Goal: Information Seeking & Learning: Learn about a topic

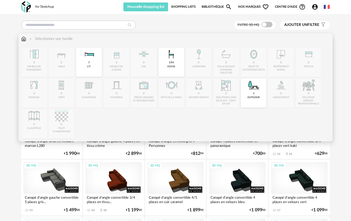
click at [89, 69] on div "7 lit" at bounding box center [89, 62] width 26 height 29
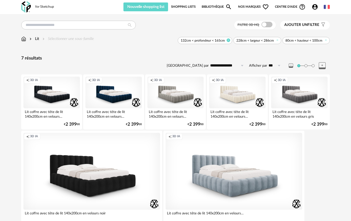
click at [229, 40] on icon at bounding box center [229, 41] width 4 height 4
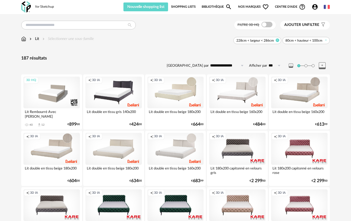
click at [278, 42] on icon at bounding box center [278, 41] width 4 height 4
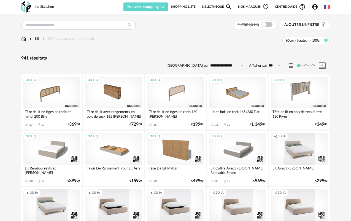
click at [326, 40] on icon at bounding box center [326, 41] width 4 height 4
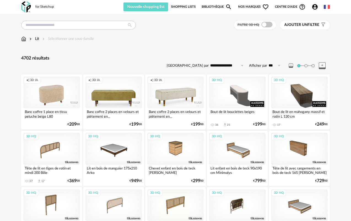
click at [307, 24] on span "Ajouter un" at bounding box center [295, 25] width 23 height 4
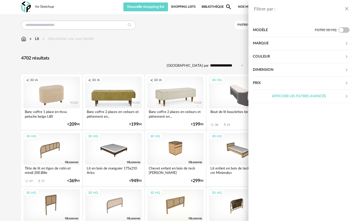
click at [287, 47] on div "Marque" at bounding box center [299, 43] width 92 height 13
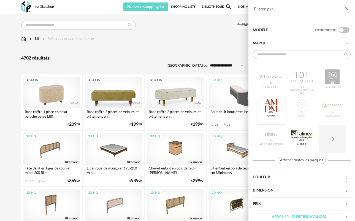
click at [282, 106] on div at bounding box center [271, 105] width 22 height 14
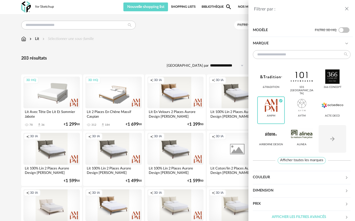
click at [206, 47] on div "Filtrer par : Modèle Filtre 3D HQ Marque &tradition 101 [GEOGRAPHIC_DATA] 366 C…" at bounding box center [177, 110] width 355 height 221
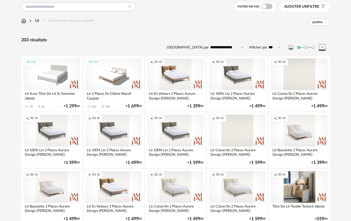
scroll to position [16, 0]
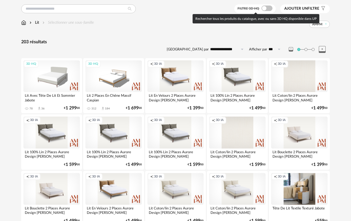
click at [265, 7] on span at bounding box center [266, 9] width 11 height 6
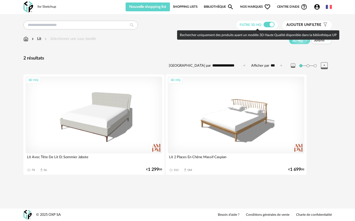
click at [271, 25] on span at bounding box center [269, 25] width 11 height 6
